Goal: Complete application form

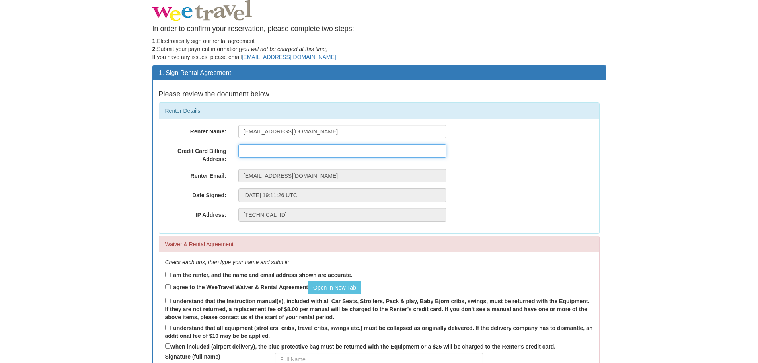
click at [260, 155] on input "text" at bounding box center [342, 151] width 208 height 14
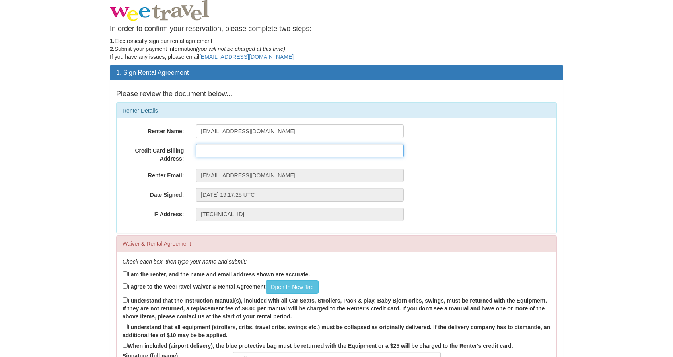
click at [205, 150] on input "text" at bounding box center [300, 151] width 208 height 14
click at [227, 151] on input "1419 Thurowl" at bounding box center [300, 151] width 208 height 14
click at [243, 150] on input "1419 Thurowl" at bounding box center [300, 151] width 208 height 14
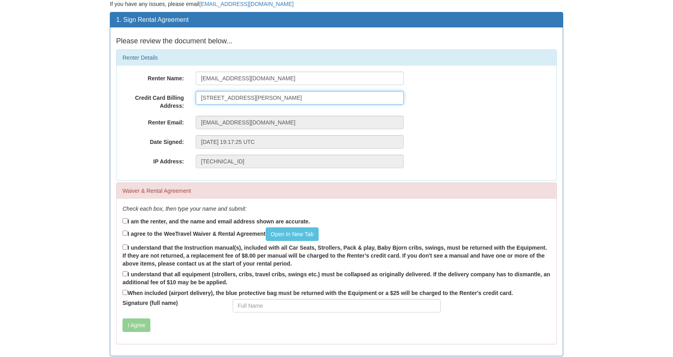
scroll to position [76, 0]
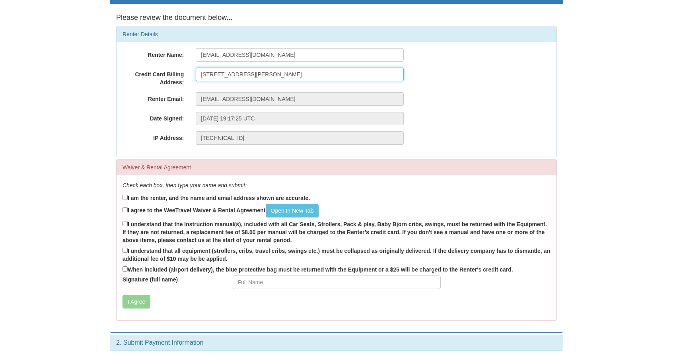
type input "[STREET_ADDRESS][PERSON_NAME]"
click at [125, 196] on input "I am the renter, and the name and email address shown are accurate." at bounding box center [125, 197] width 5 height 5
checkbox input "true"
click at [126, 209] on input "I agree to the WeeTravel Waiver & Rental Agreement Open In [GEOGRAPHIC_DATA]" at bounding box center [125, 209] width 5 height 5
checkbox input "true"
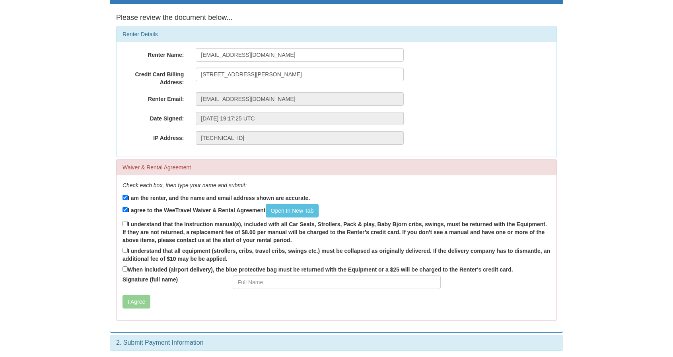
click at [125, 228] on label "I understand that the Instruction manual(s), included with all Car Seats, Strol…" at bounding box center [337, 232] width 428 height 25
click at [125, 226] on input "I understand that the Instruction manual(s), included with all Car Seats, Strol…" at bounding box center [125, 223] width 5 height 5
checkbox input "true"
click at [123, 250] on input "I understand that all equipment (strollers, cribs, travel cribs, swings etc.) m…" at bounding box center [125, 250] width 5 height 5
checkbox input "true"
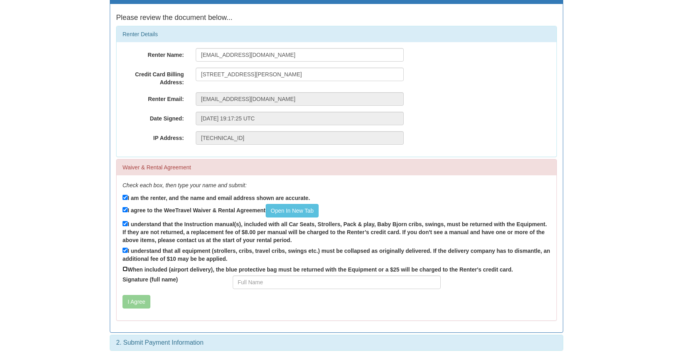
click at [123, 269] on input "When included (airport delivery), the blue protective bag must be returned with…" at bounding box center [125, 269] width 5 height 5
checkbox input "true"
click at [267, 279] on input "Signature (full name)" at bounding box center [337, 283] width 208 height 14
click at [275, 277] on input "Signature (full name)" at bounding box center [337, 283] width 208 height 14
paste input "Cynthia Woodman"
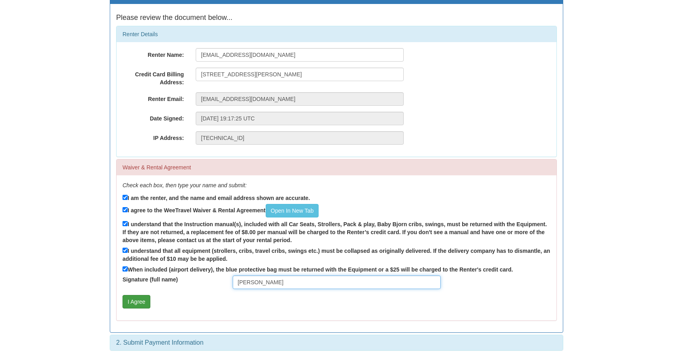
type input "Cynthia Woodman"
click at [141, 302] on button "I Agree" at bounding box center [137, 302] width 28 height 14
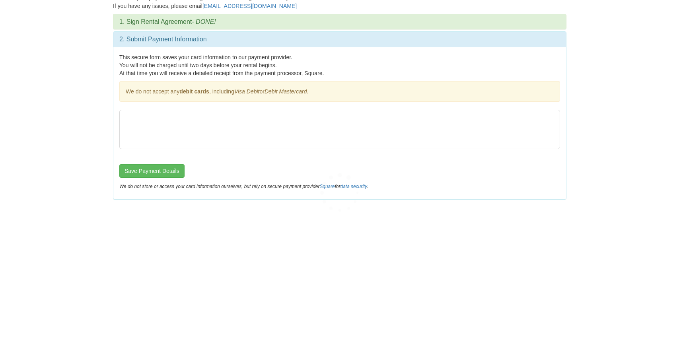
scroll to position [0, 0]
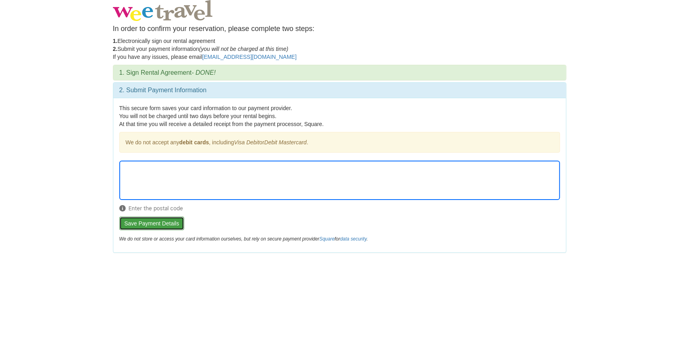
click at [164, 221] on button "Save Payment Details" at bounding box center [151, 224] width 65 height 14
